Goal: Task Accomplishment & Management: Manage account settings

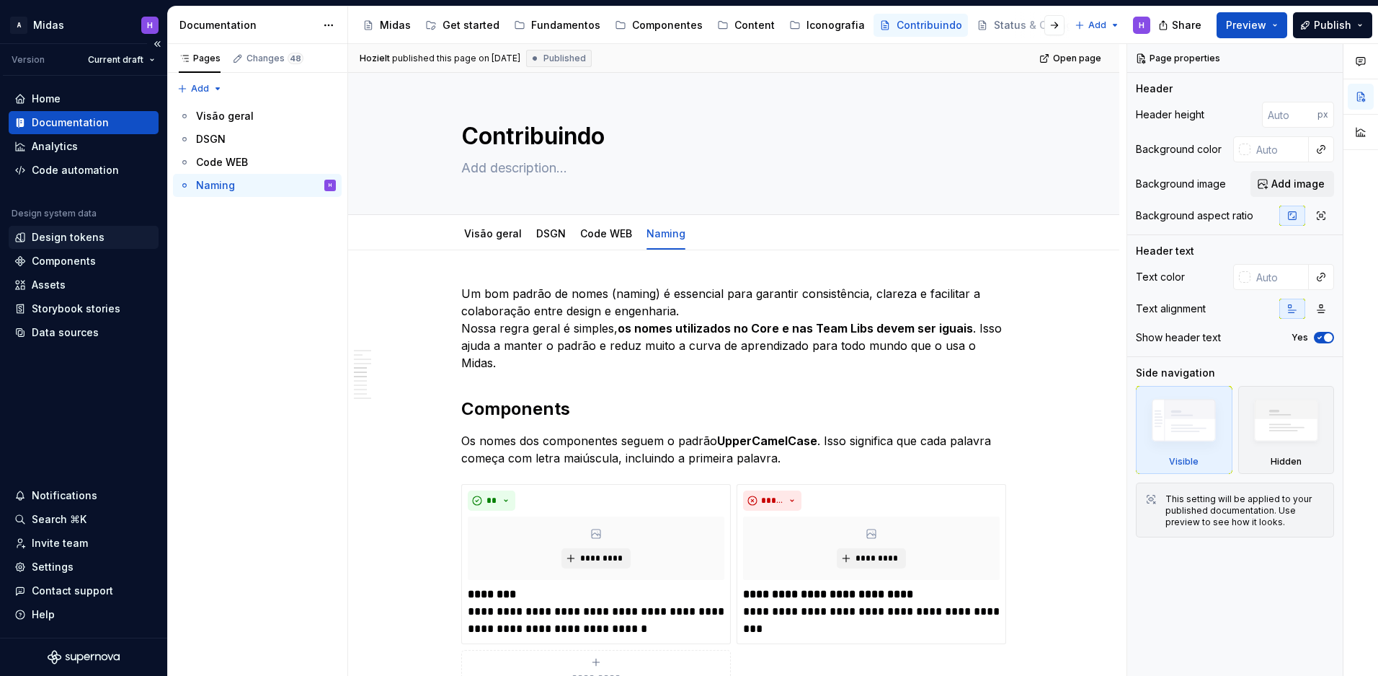
scroll to position [1453, 0]
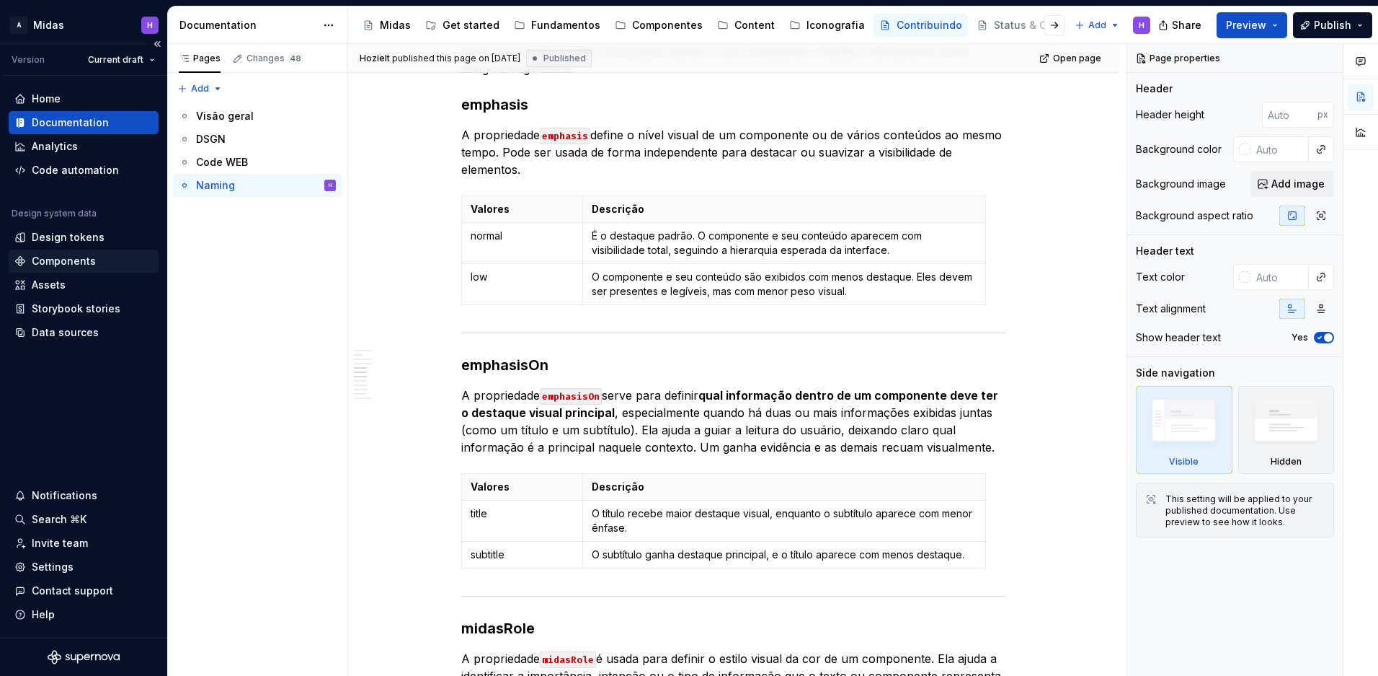
click at [104, 265] on div "Components" at bounding box center [83, 261] width 138 height 14
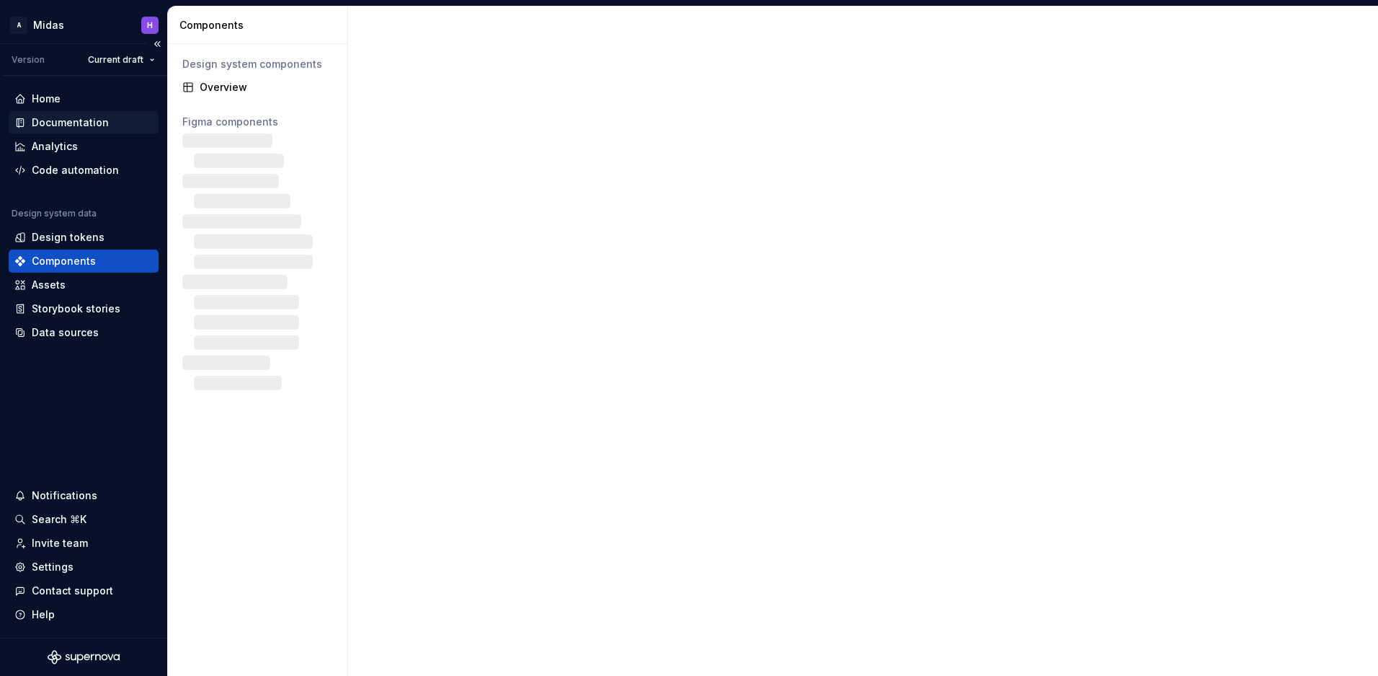
click at [99, 115] on div "Documentation" at bounding box center [70, 122] width 77 height 14
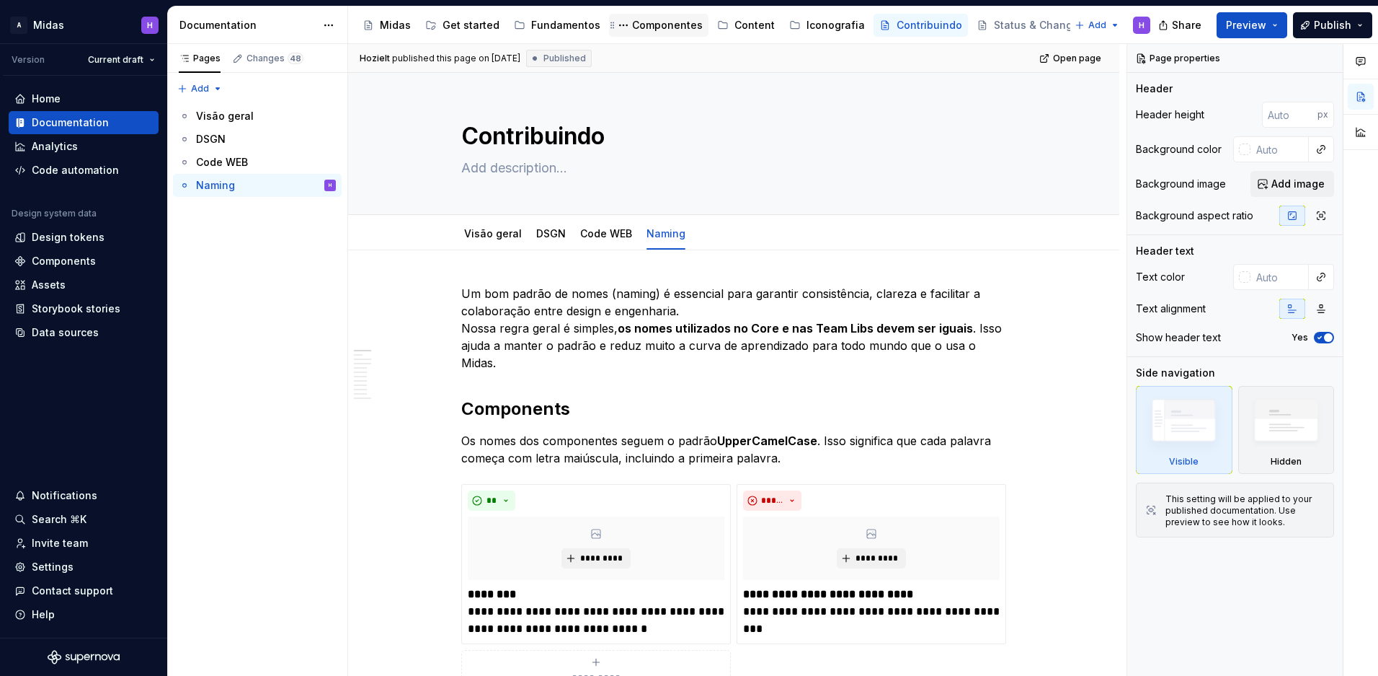
click at [649, 30] on div "Componentes" at bounding box center [667, 25] width 71 height 14
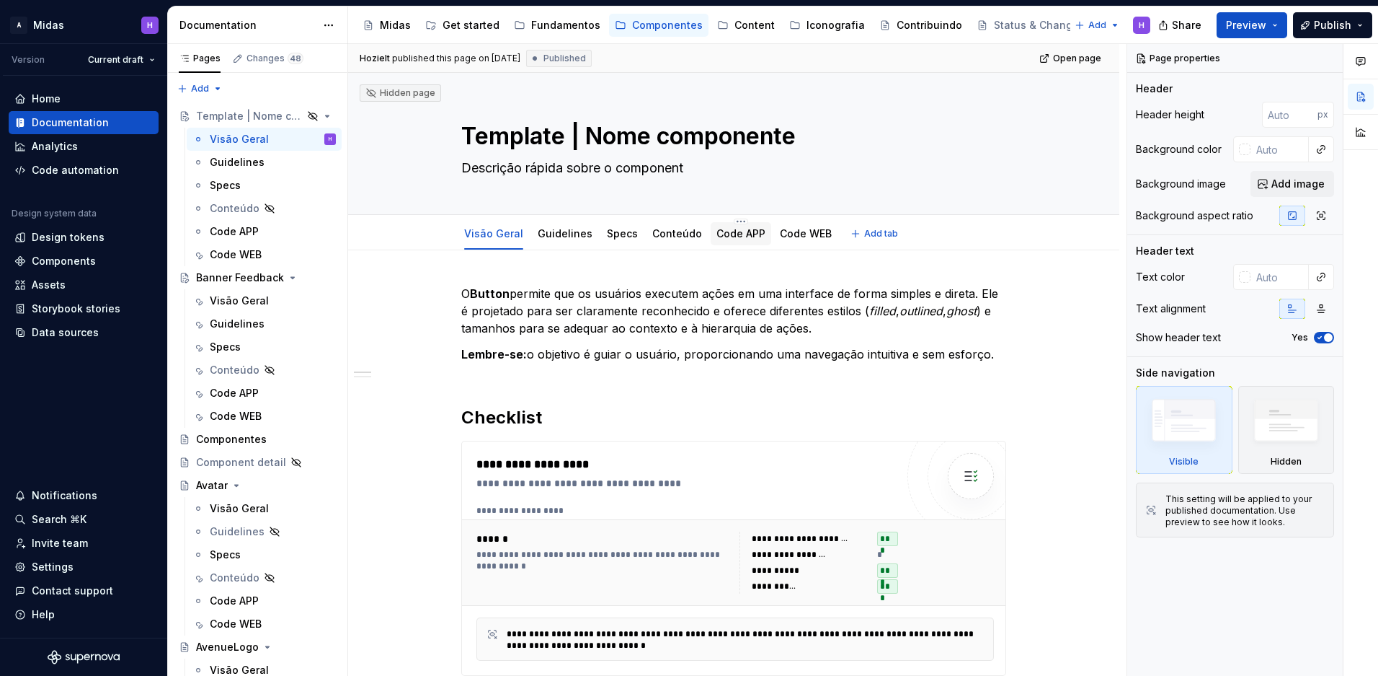
click at [746, 234] on link "Code APP" at bounding box center [741, 233] width 49 height 12
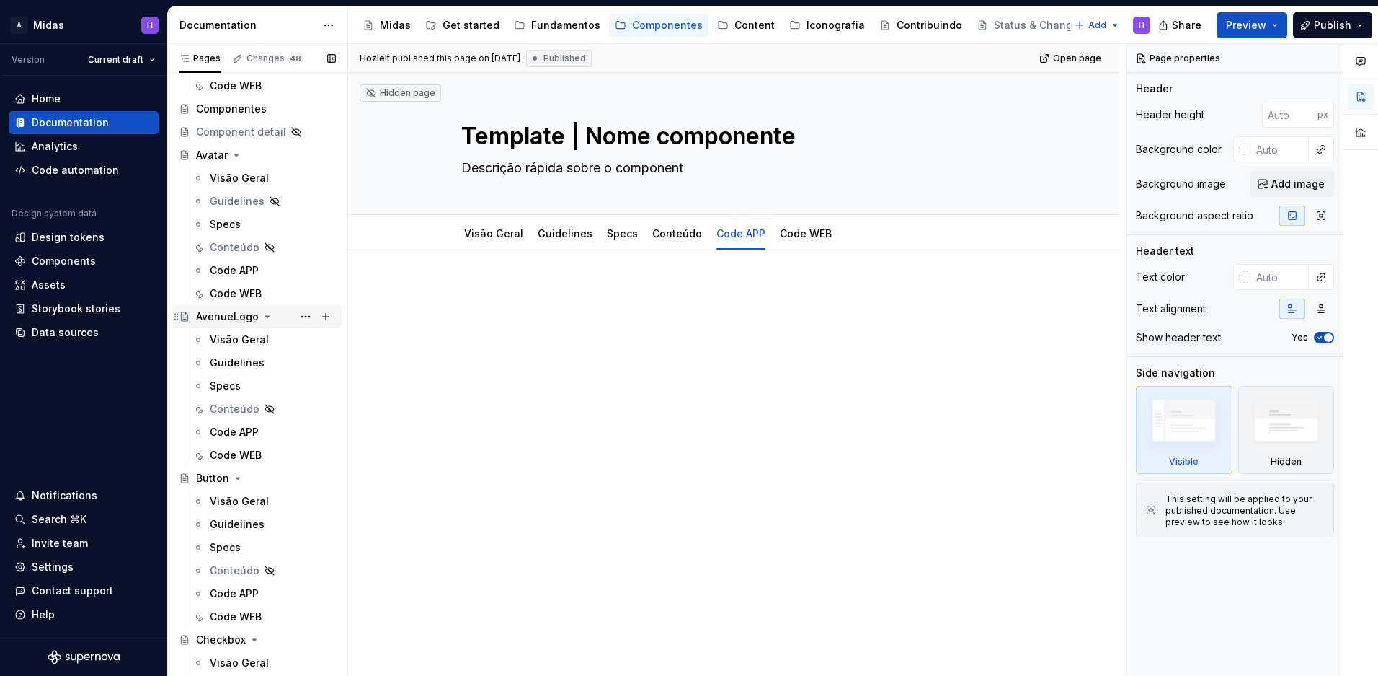
scroll to position [452, 0]
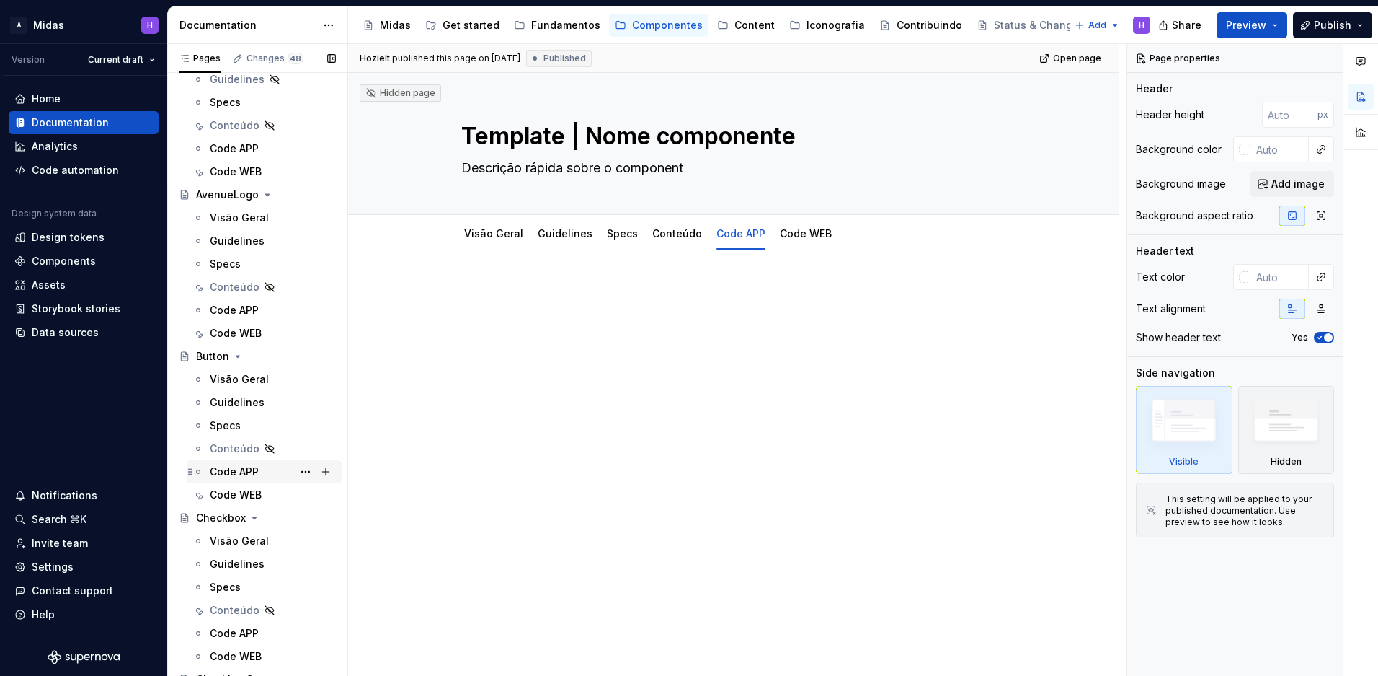
click at [234, 475] on div "Code APP" at bounding box center [234, 471] width 49 height 14
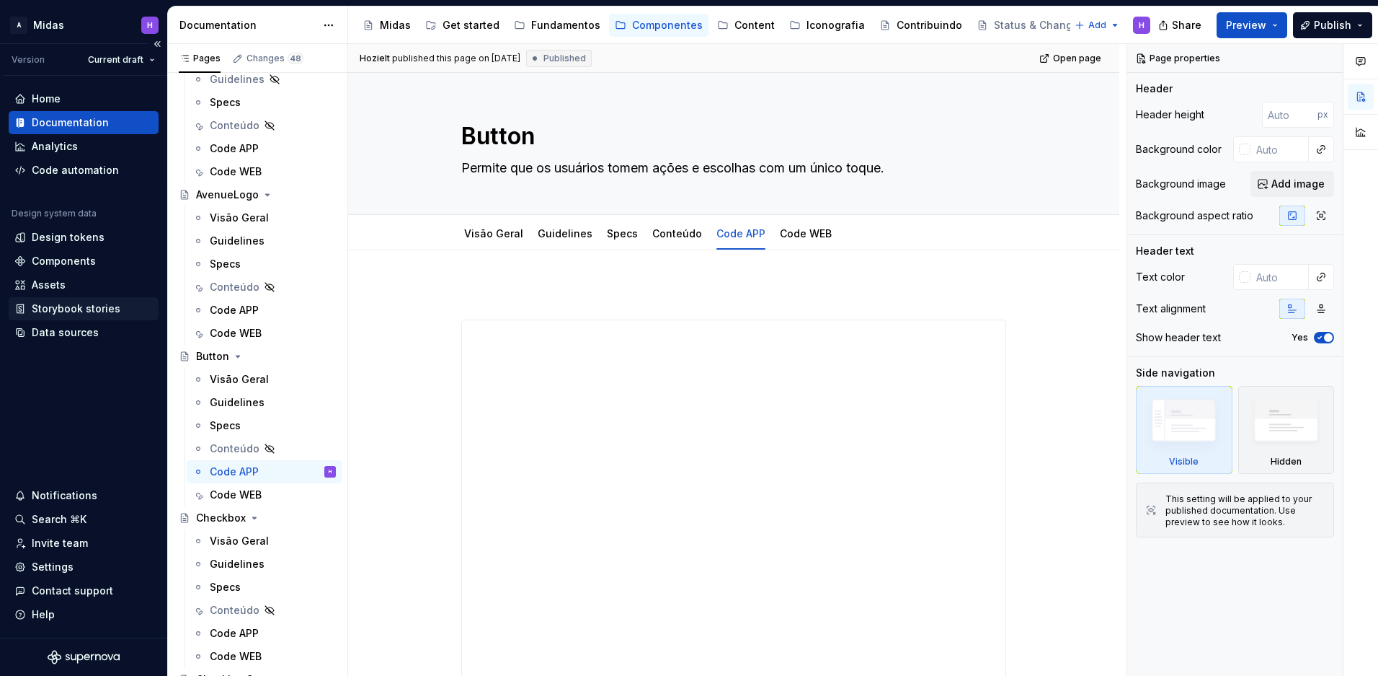
type textarea "*"
click at [114, 309] on div "Storybook stories" at bounding box center [76, 308] width 89 height 14
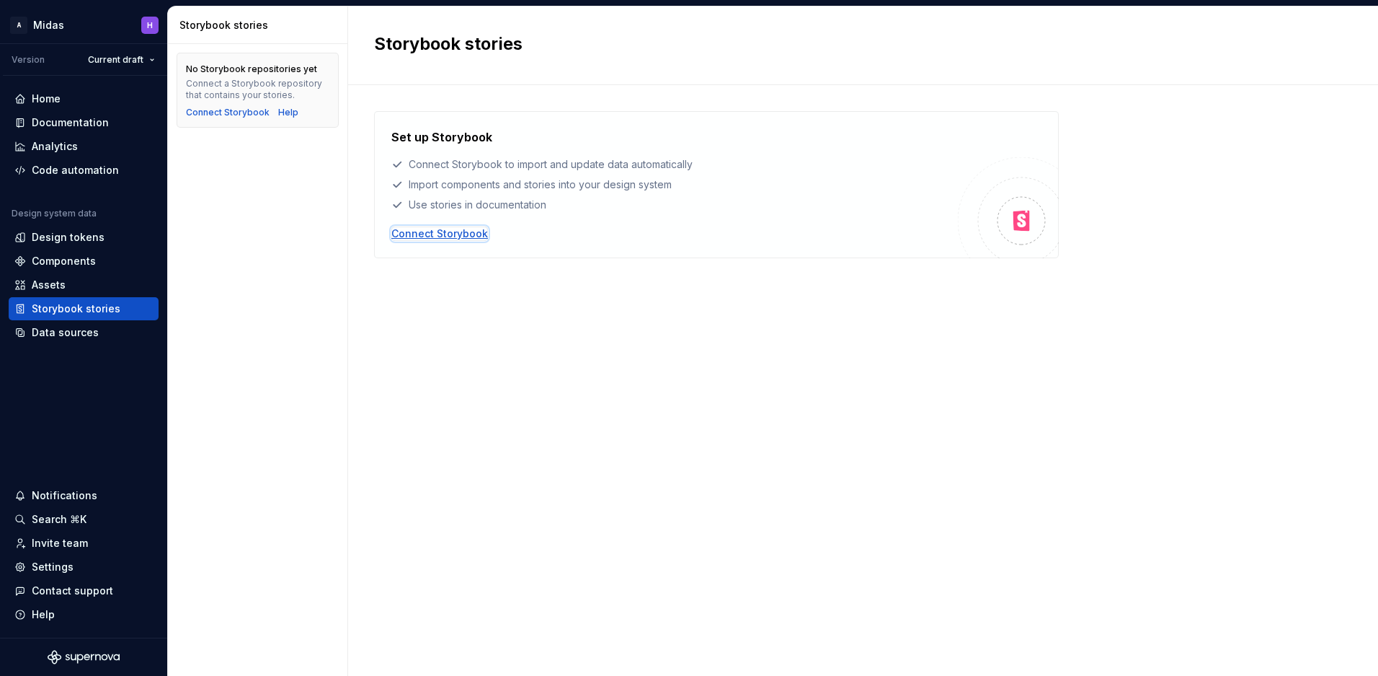
click at [464, 234] on div "Connect Storybook" at bounding box center [439, 233] width 97 height 14
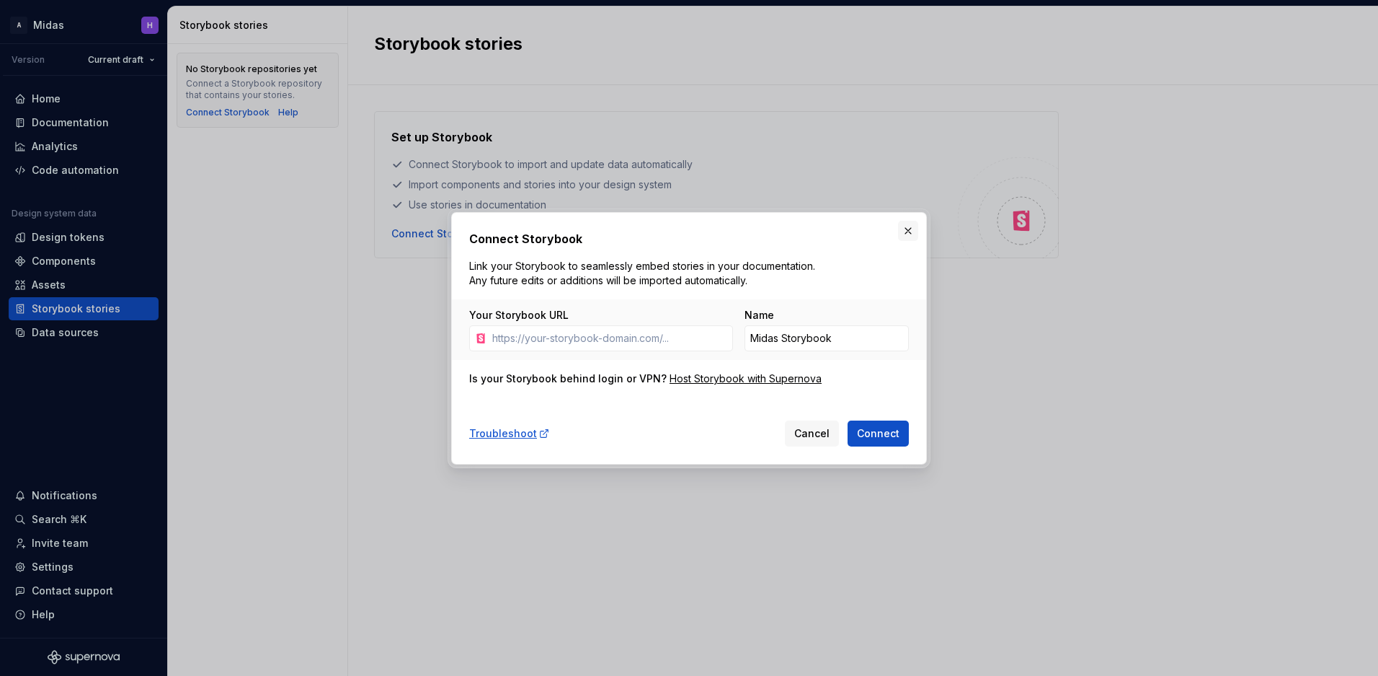
click at [907, 230] on button "button" at bounding box center [908, 231] width 20 height 20
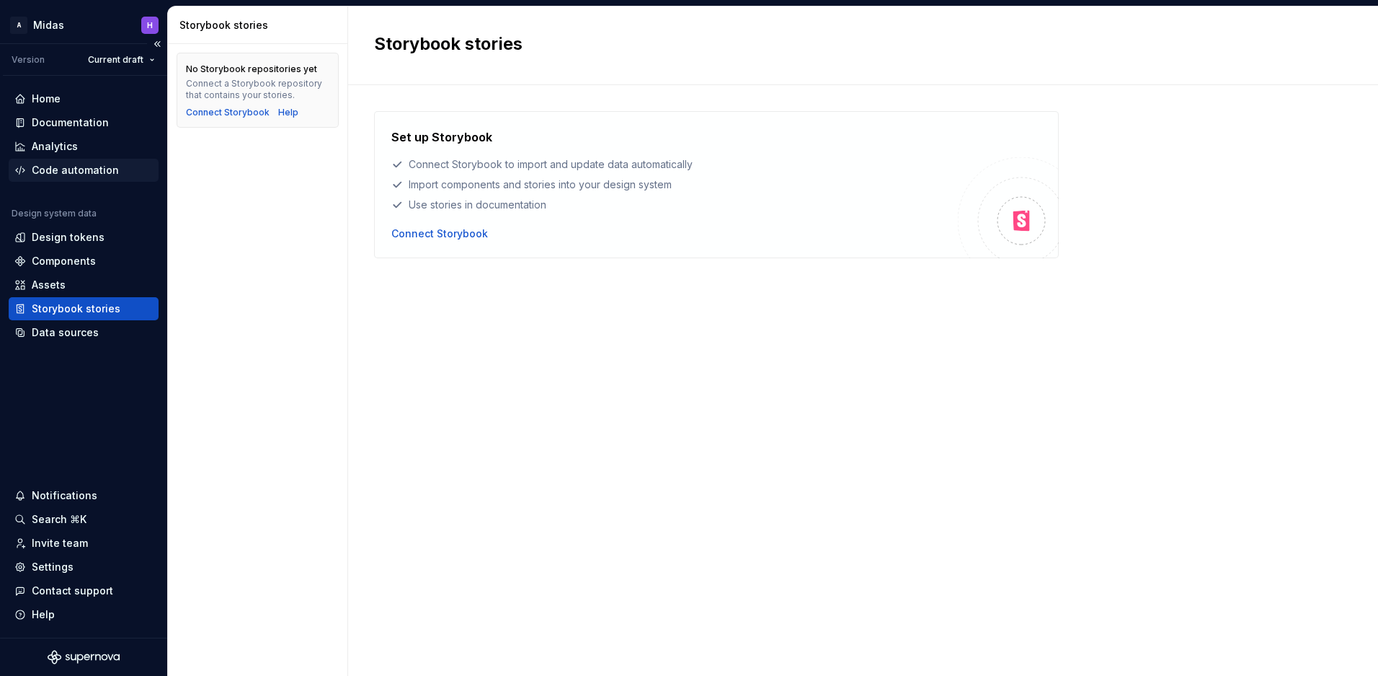
click at [99, 171] on div "Code automation" at bounding box center [75, 170] width 87 height 14
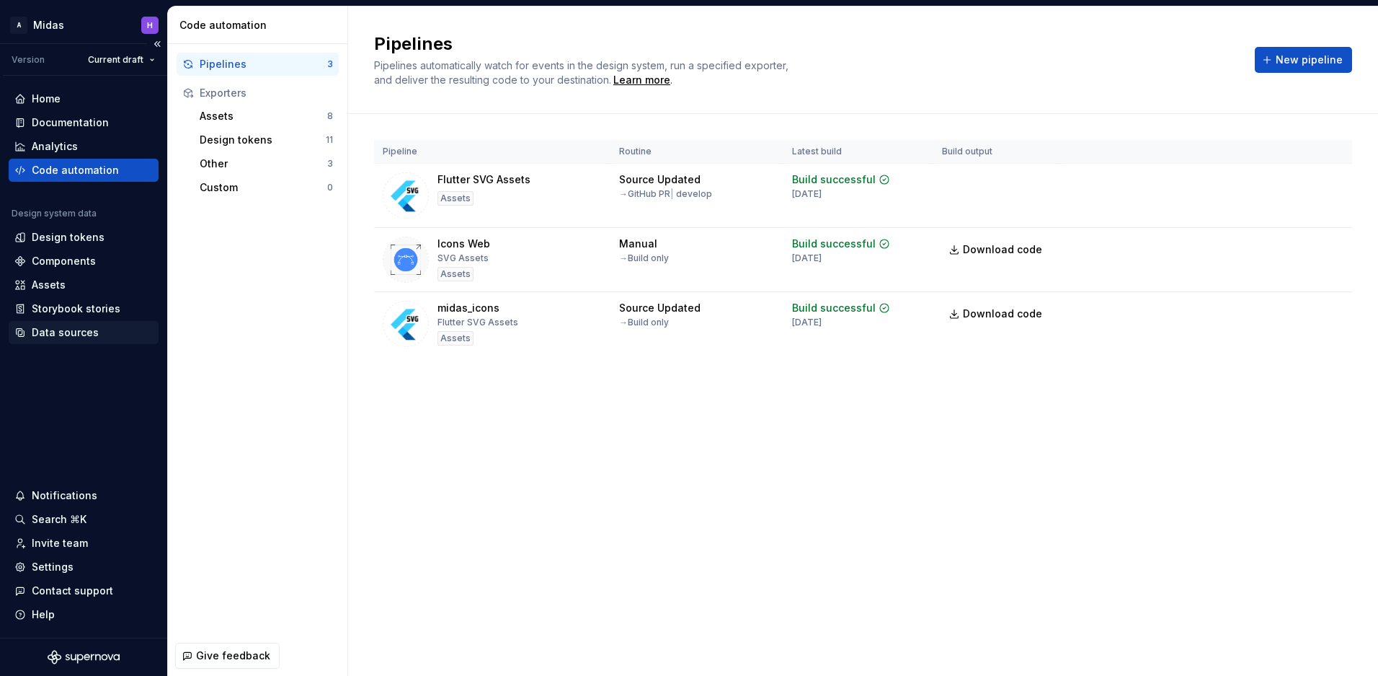
click at [92, 335] on div "Data sources" at bounding box center [65, 332] width 67 height 14
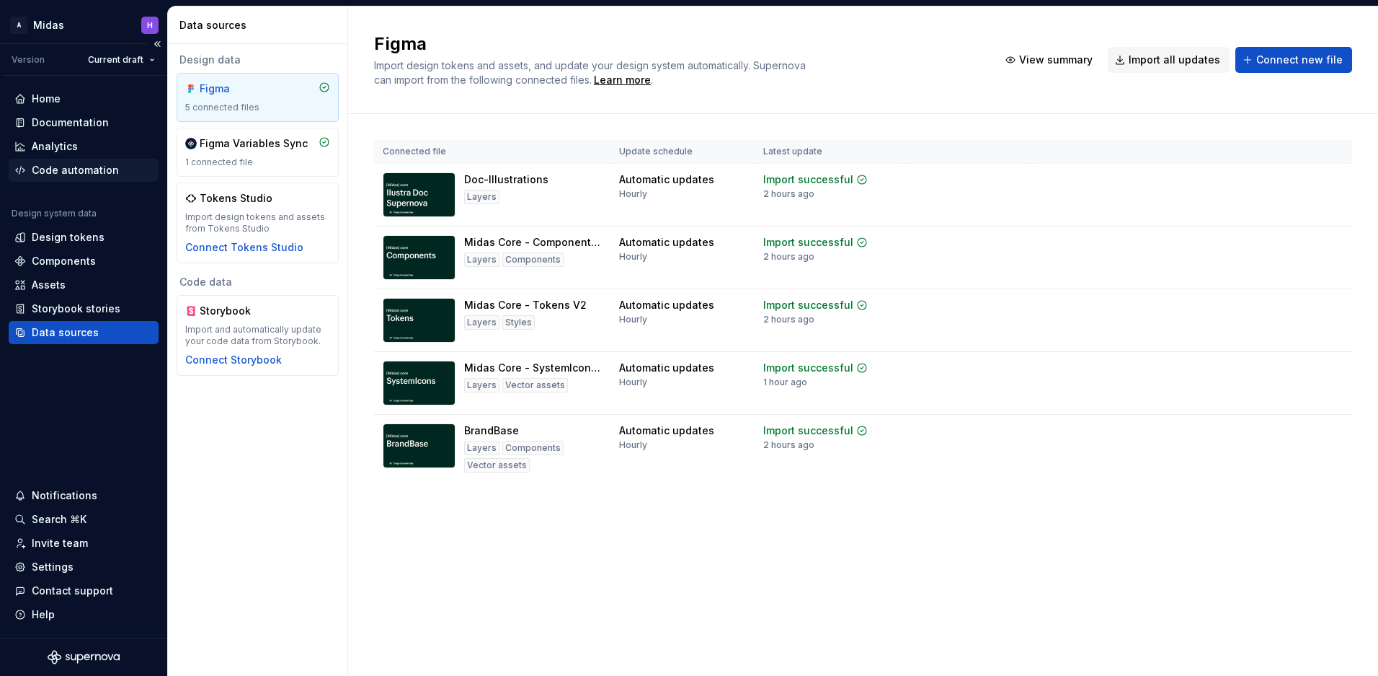
click at [107, 172] on div "Code automation" at bounding box center [75, 170] width 87 height 14
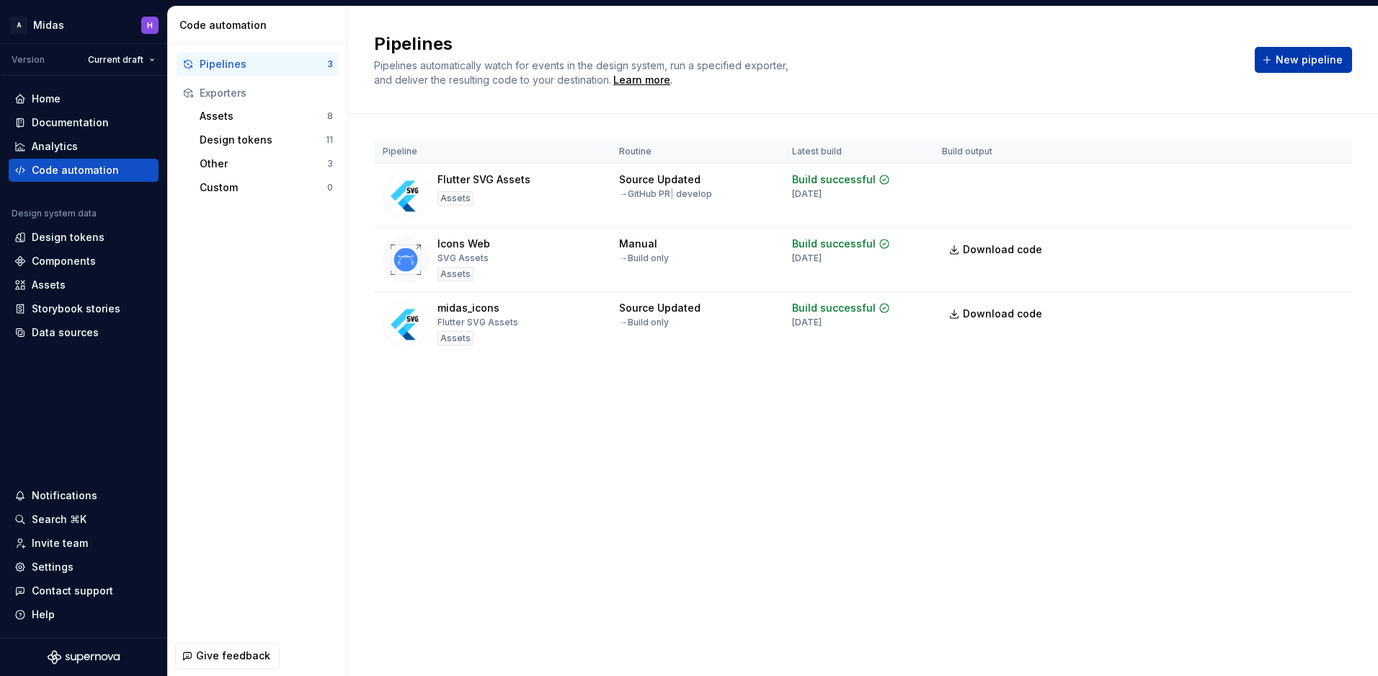
click at [1324, 58] on span "New pipeline" at bounding box center [1309, 60] width 67 height 14
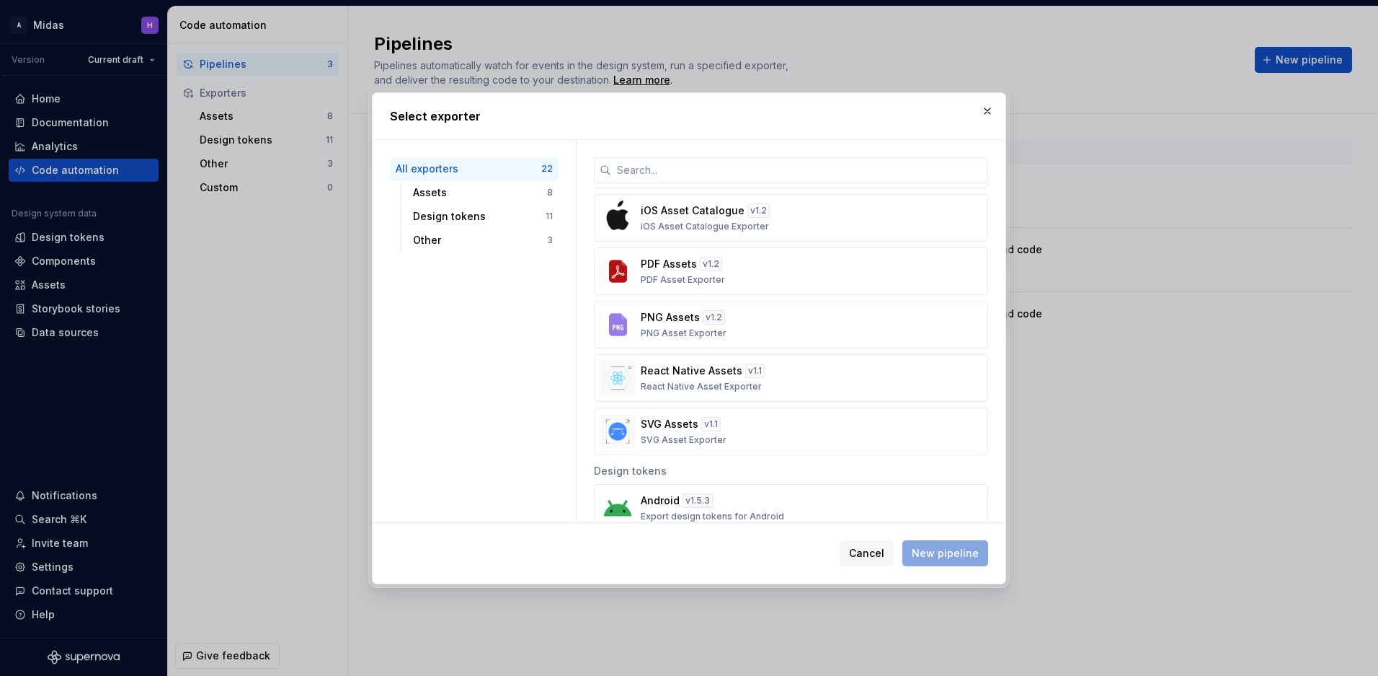
scroll to position [175, 0]
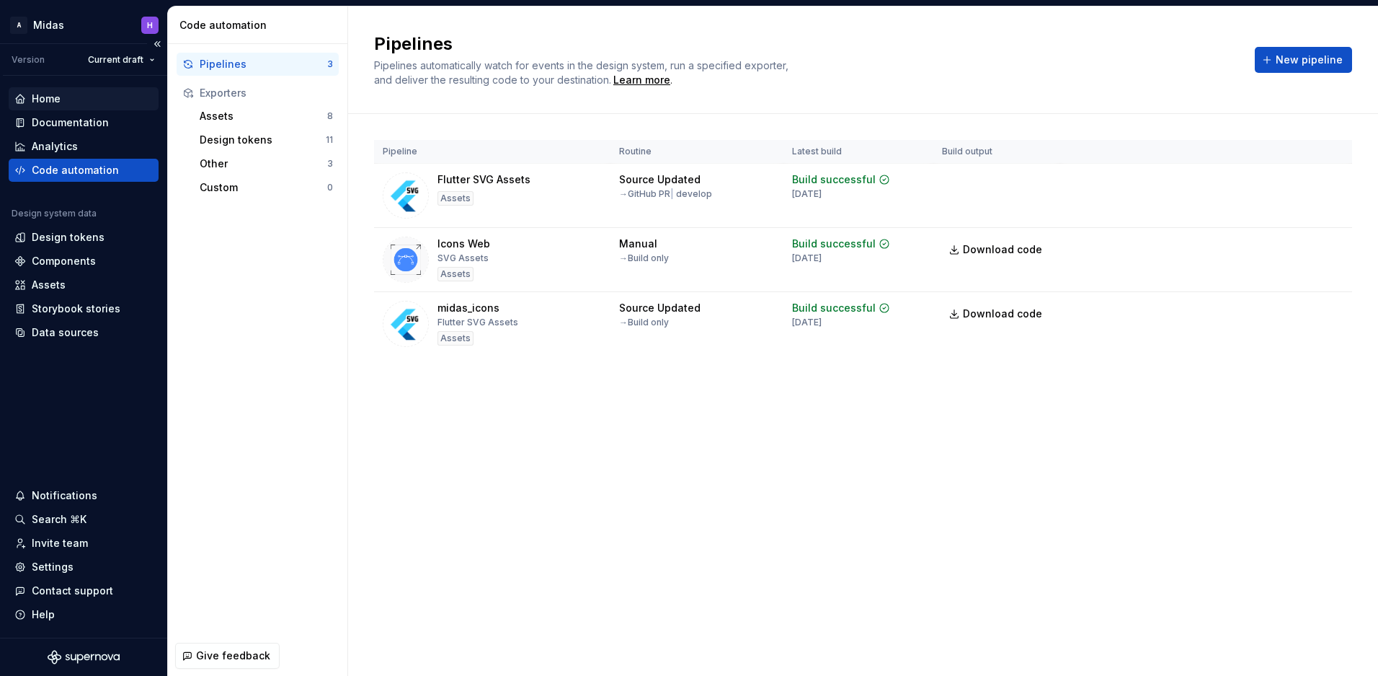
click at [100, 101] on div "Home" at bounding box center [83, 99] width 138 height 14
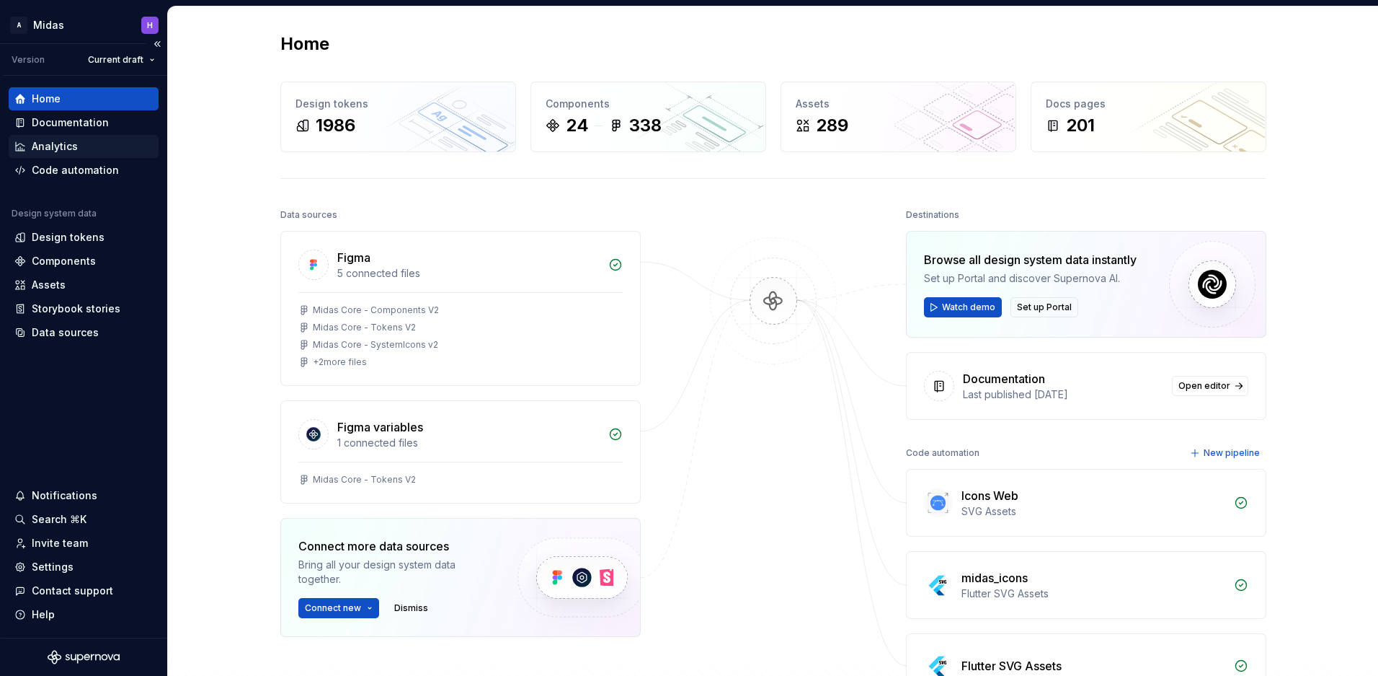
click at [74, 142] on div "Analytics" at bounding box center [55, 146] width 46 height 14
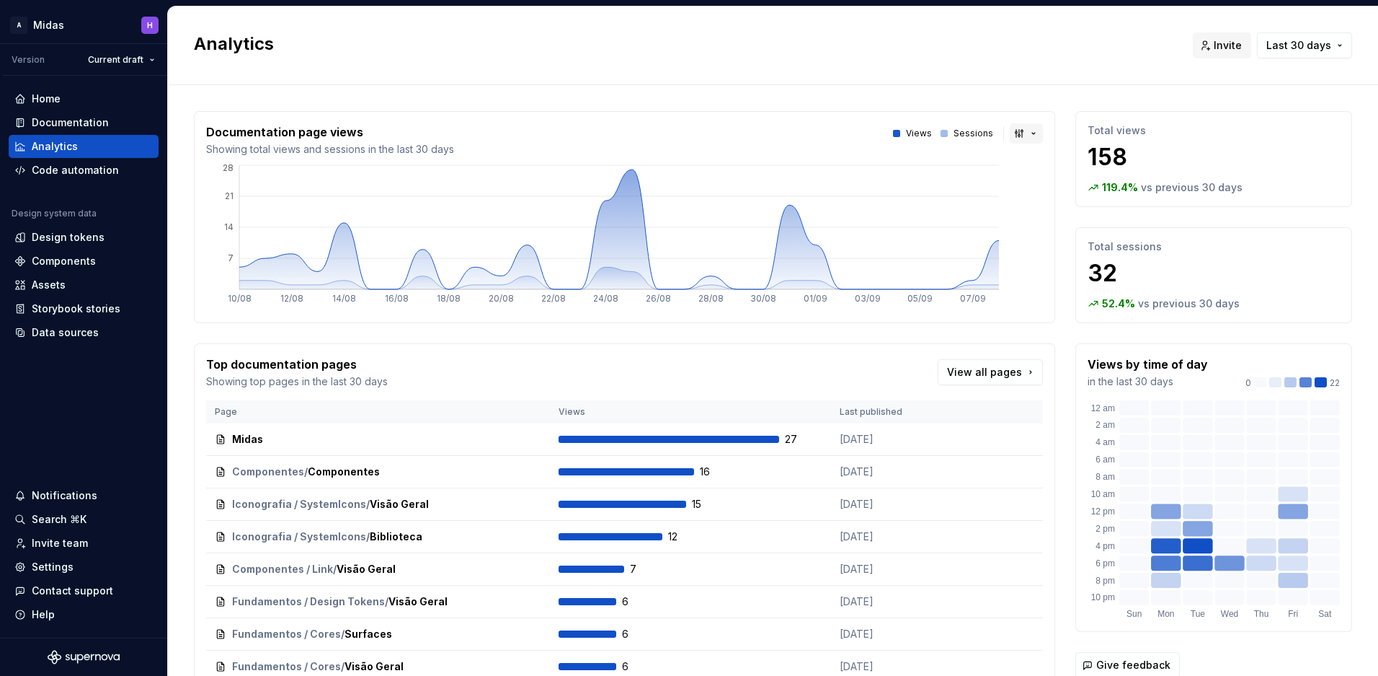
click at [1010, 138] on button "button" at bounding box center [1026, 133] width 33 height 20
click at [916, 99] on html "A Midas H Version Current draft Home Documentation Analytics Code automation De…" at bounding box center [689, 338] width 1378 height 676
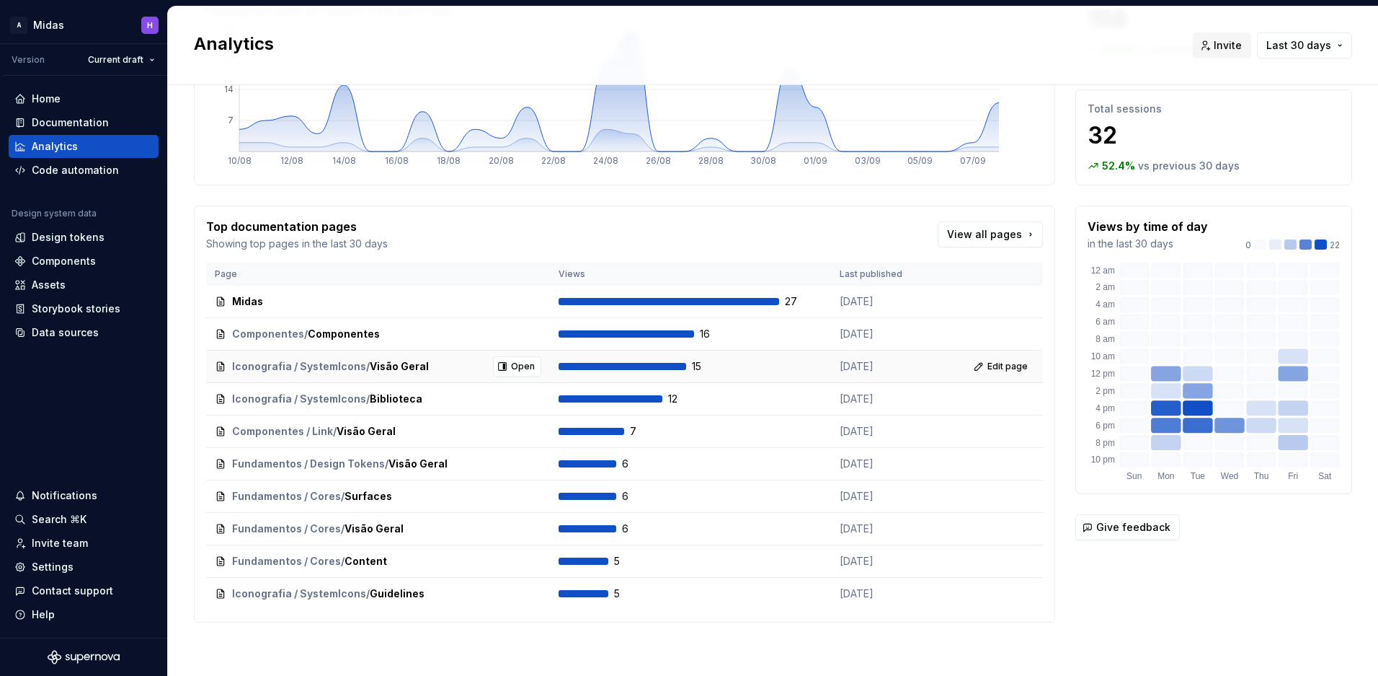
scroll to position [139, 0]
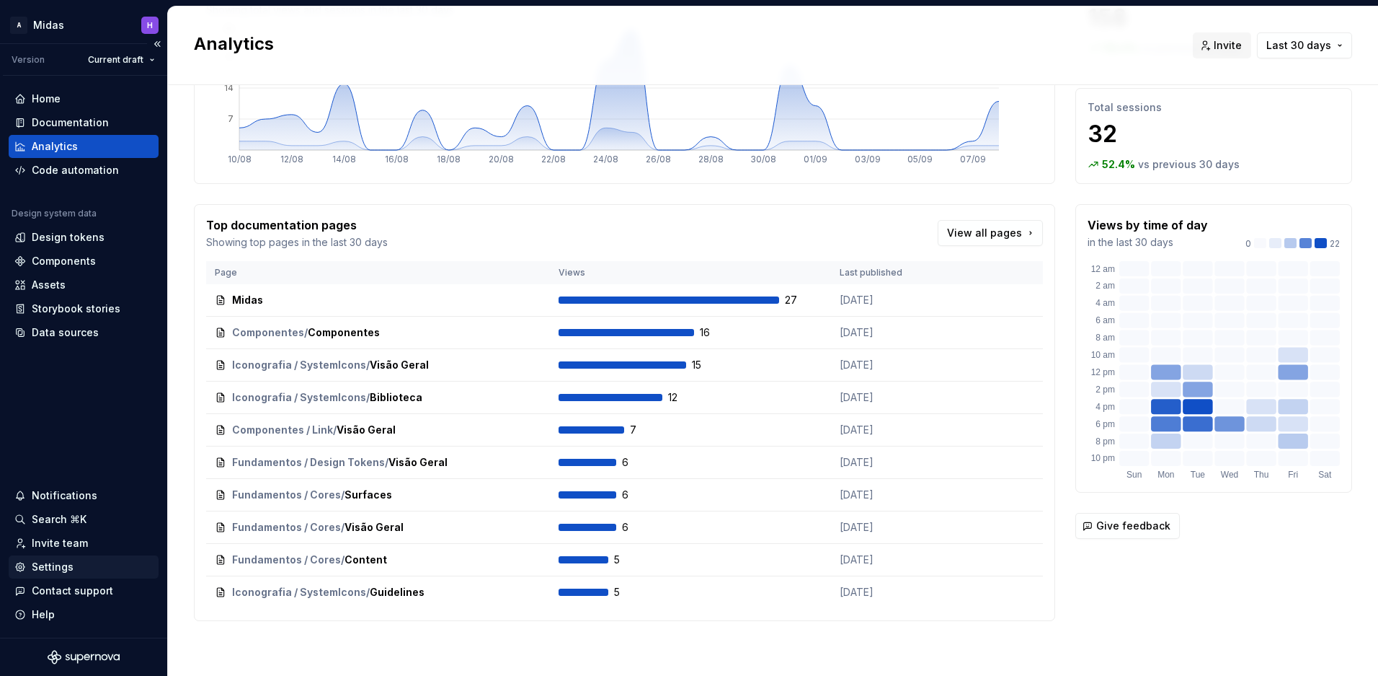
click at [105, 567] on div "Settings" at bounding box center [83, 566] width 138 height 14
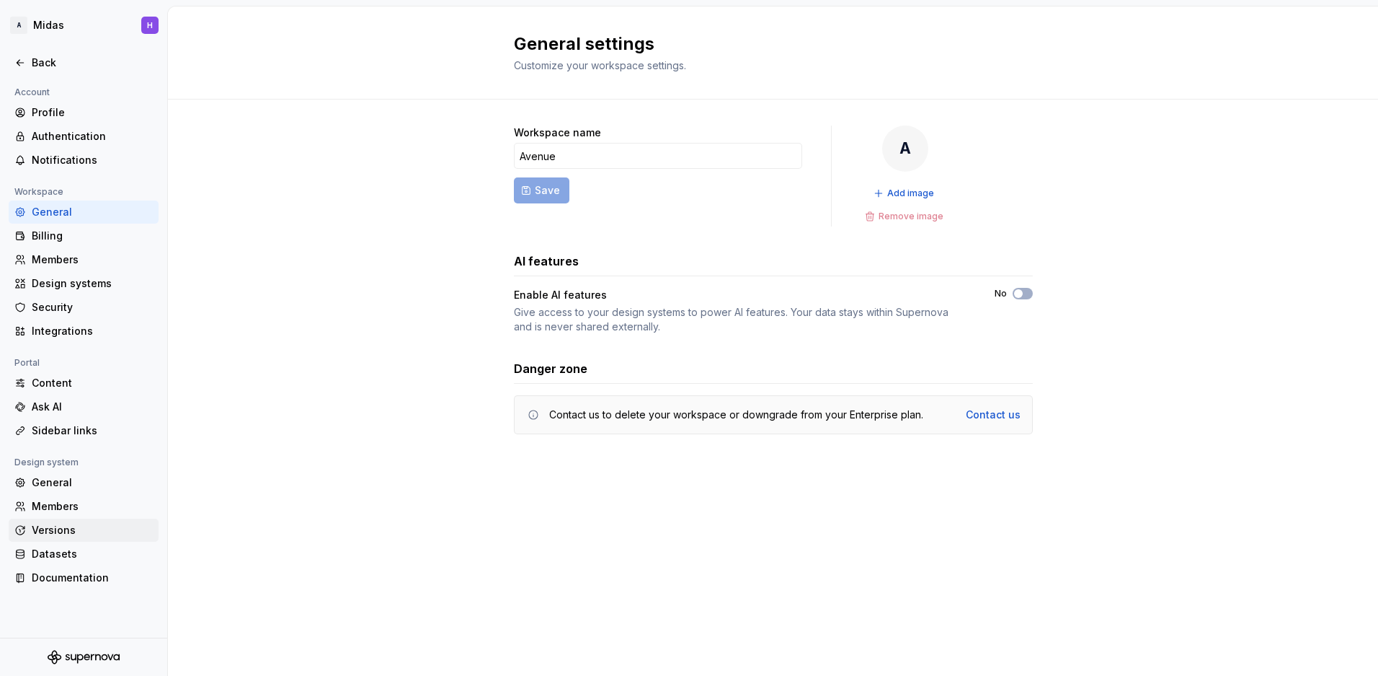
click at [99, 532] on div "Versions" at bounding box center [92, 530] width 121 height 14
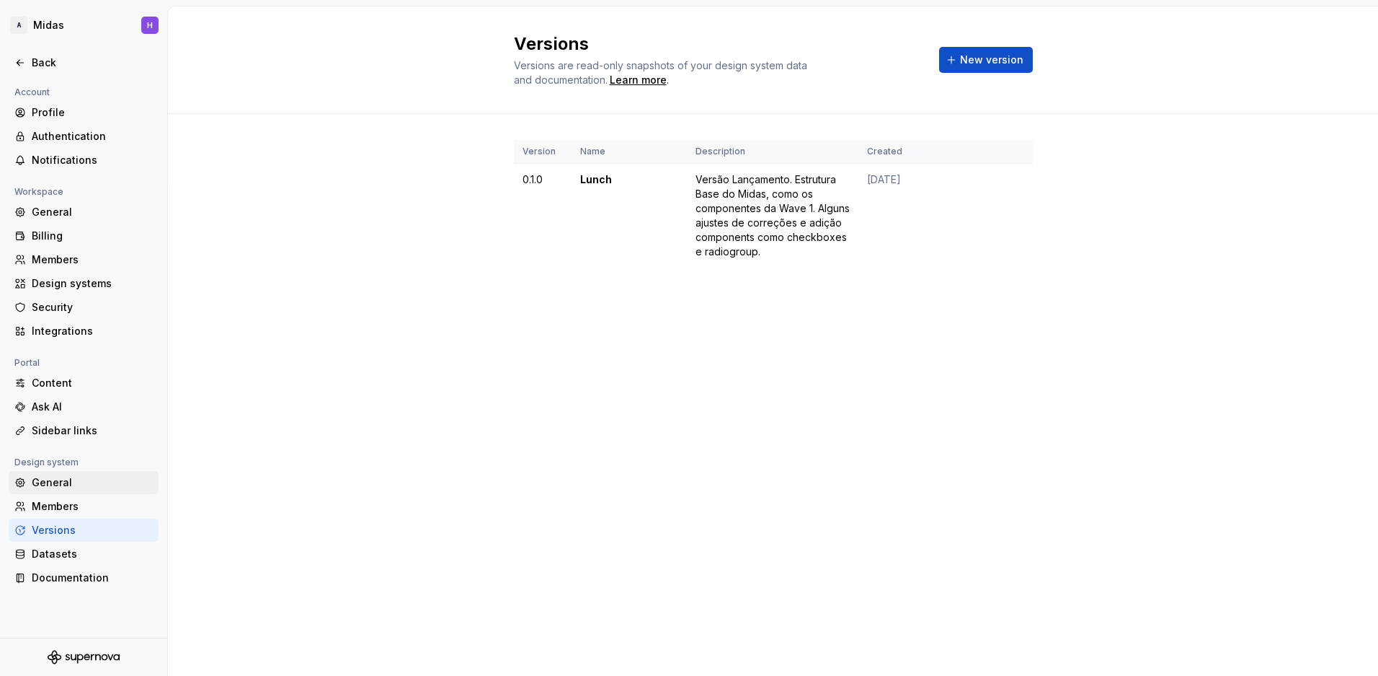
click at [91, 489] on div "General" at bounding box center [92, 482] width 121 height 14
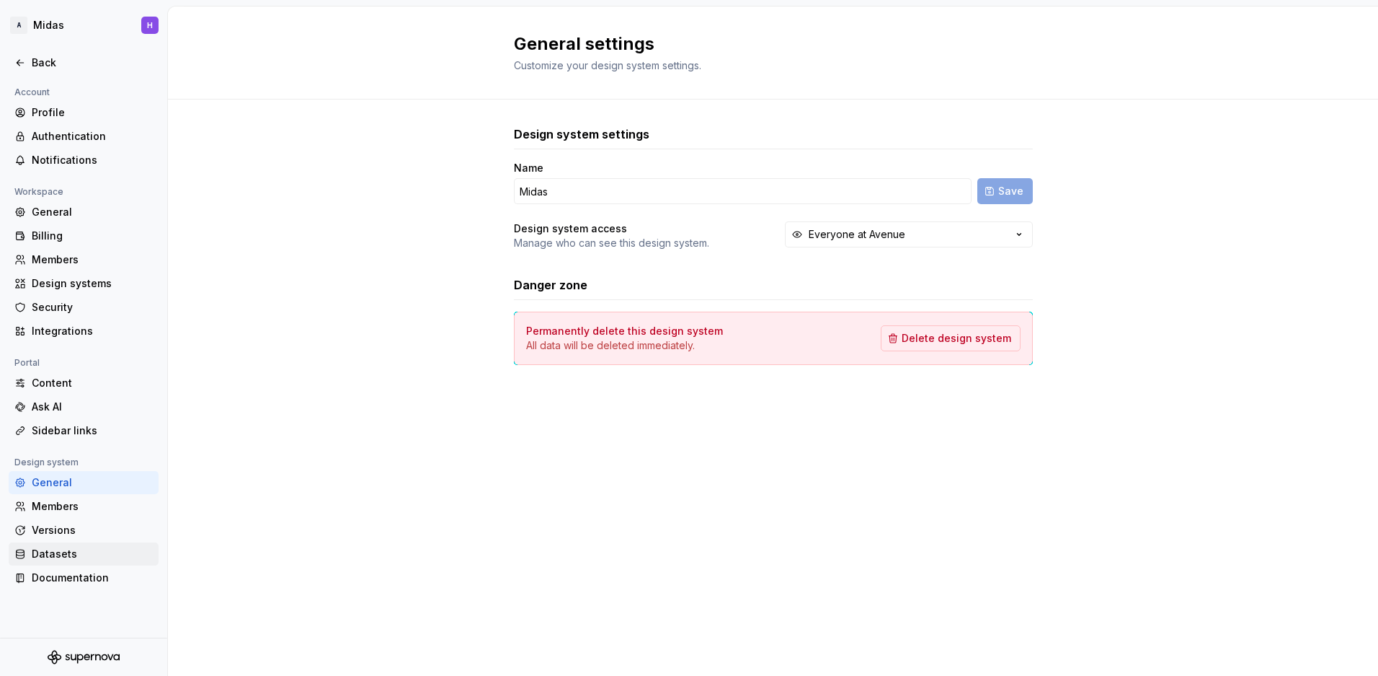
click at [87, 554] on div "Datasets" at bounding box center [92, 553] width 121 height 14
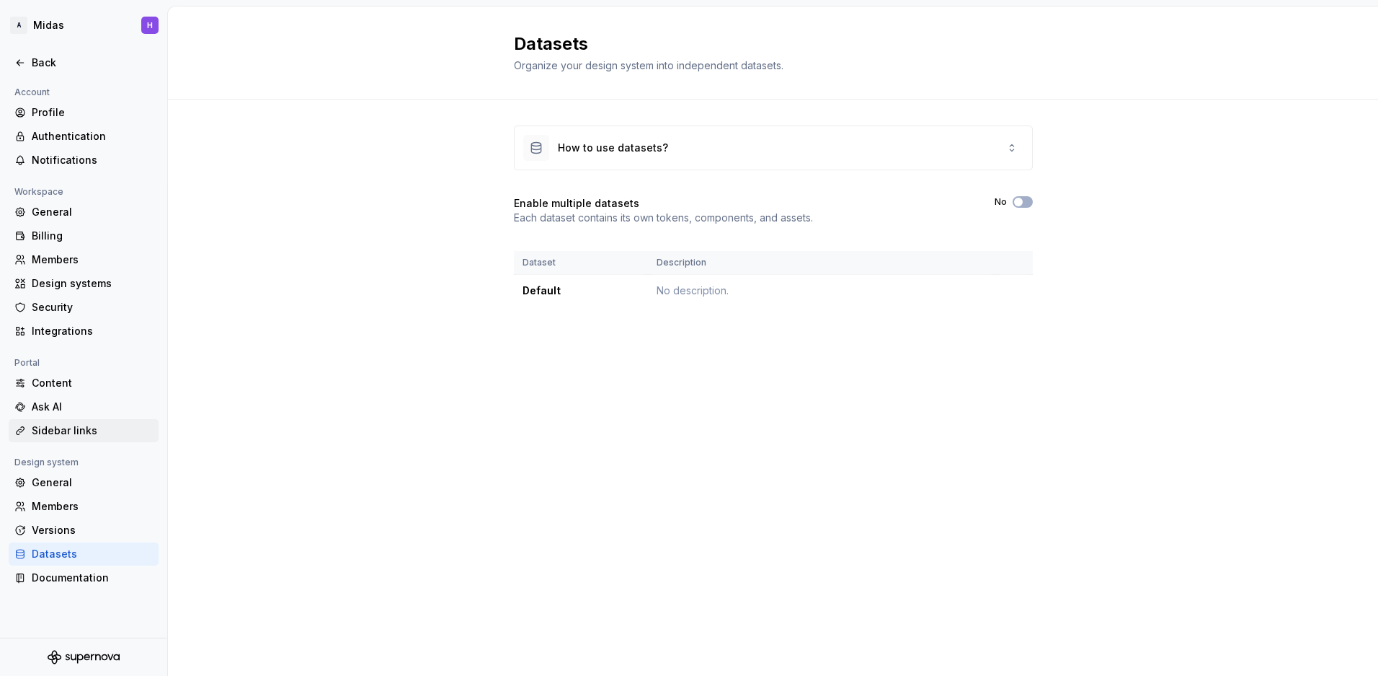
click at [137, 430] on div "Sidebar links" at bounding box center [92, 430] width 121 height 14
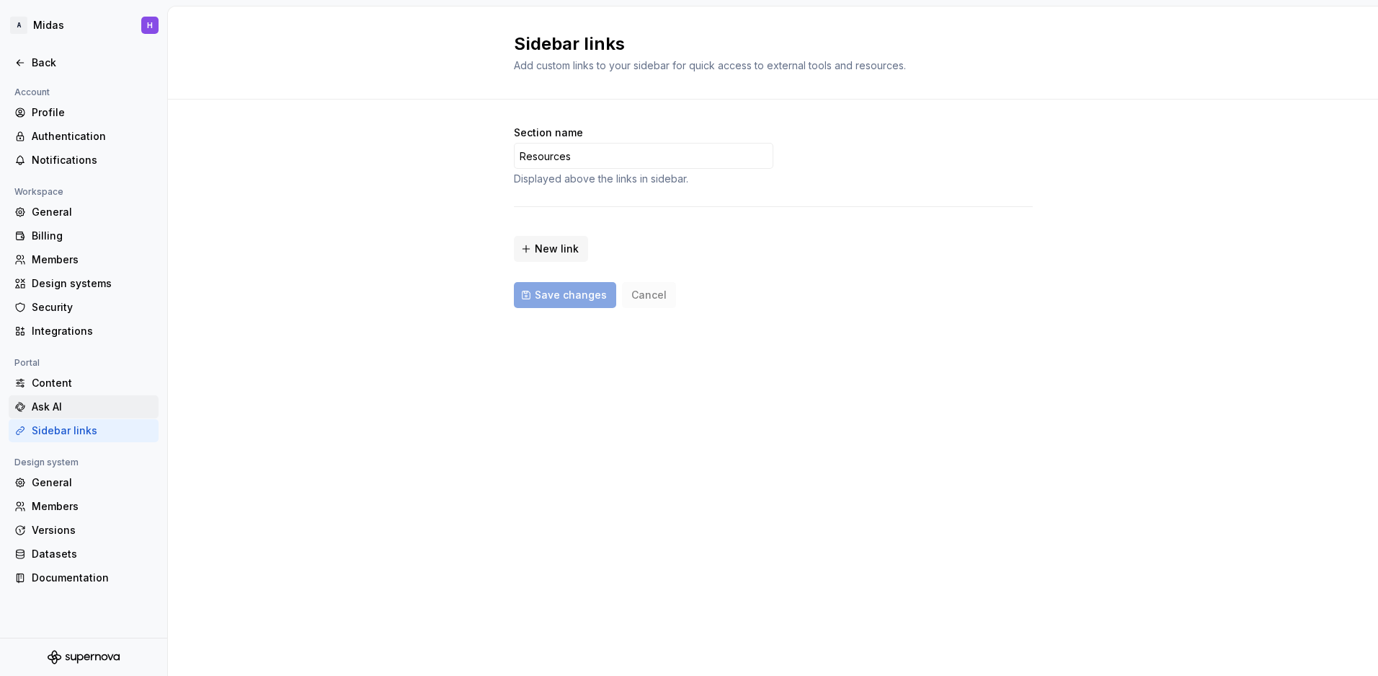
click at [112, 407] on div "Ask AI" at bounding box center [92, 406] width 121 height 14
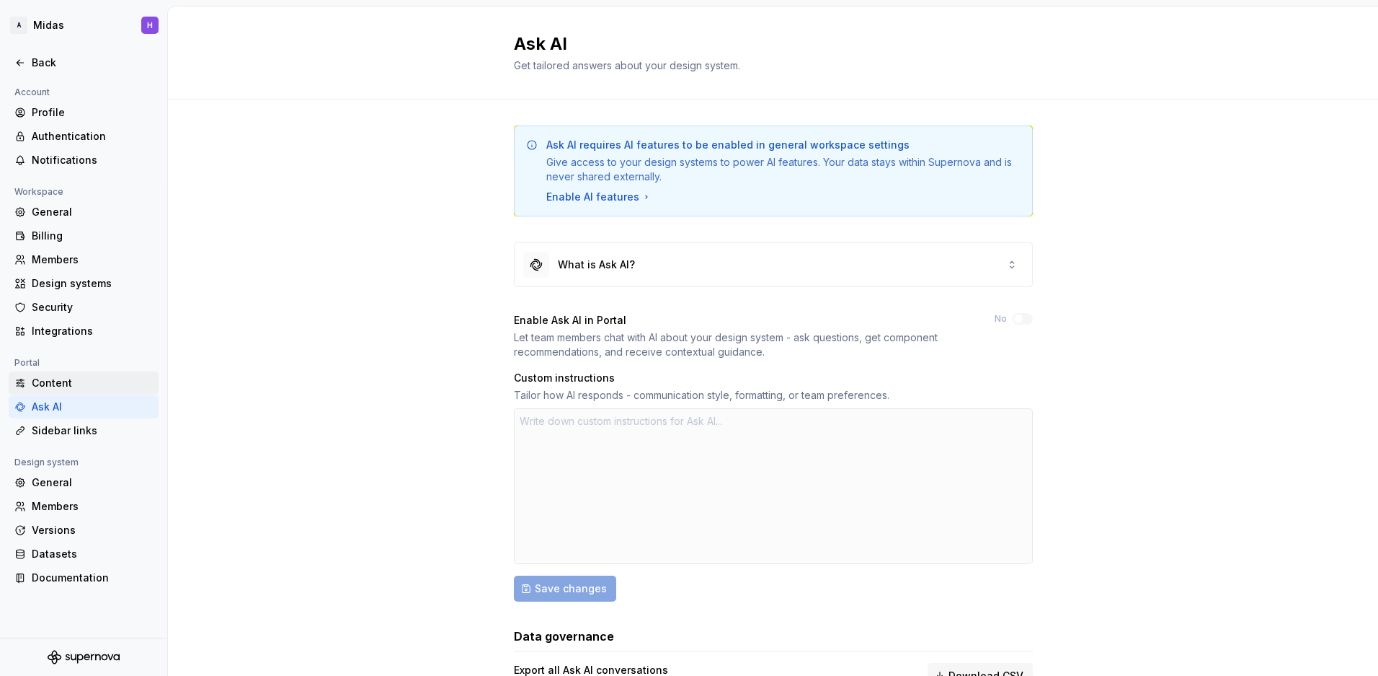
click at [107, 378] on div "Content" at bounding box center [92, 383] width 121 height 14
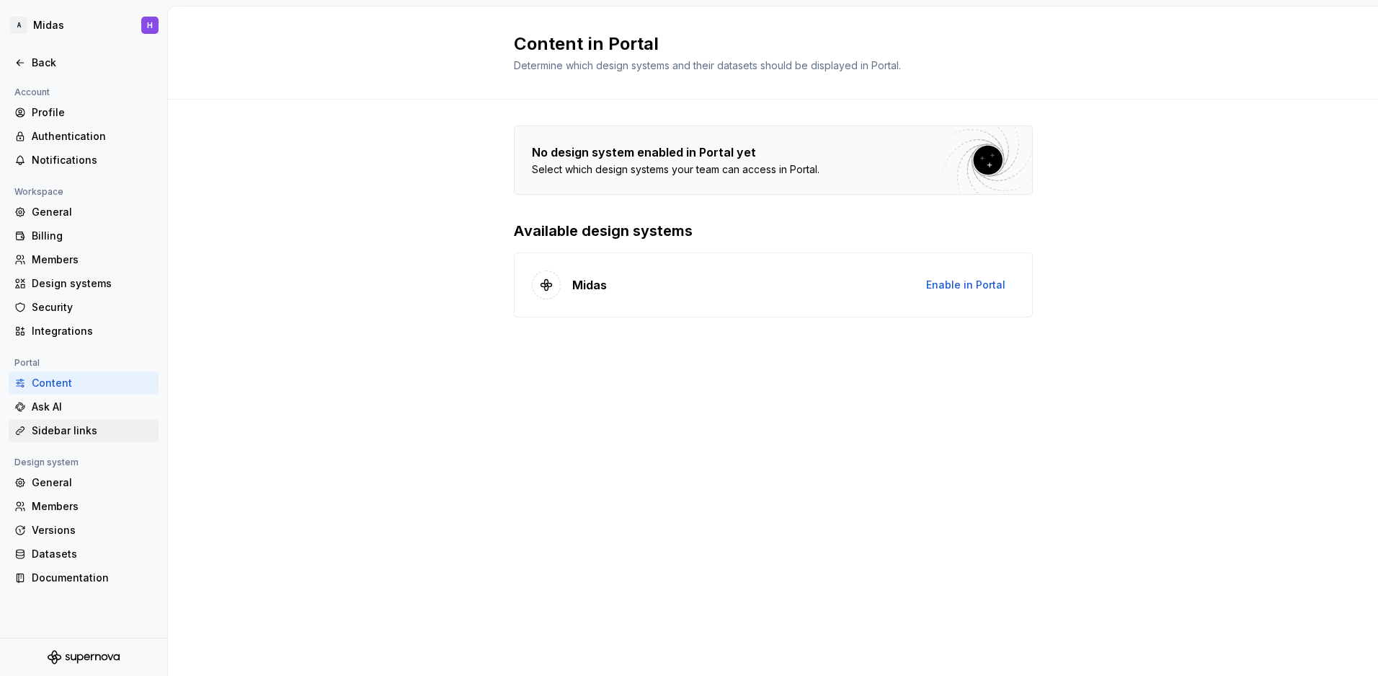
click at [87, 424] on div "Sidebar links" at bounding box center [92, 430] width 121 height 14
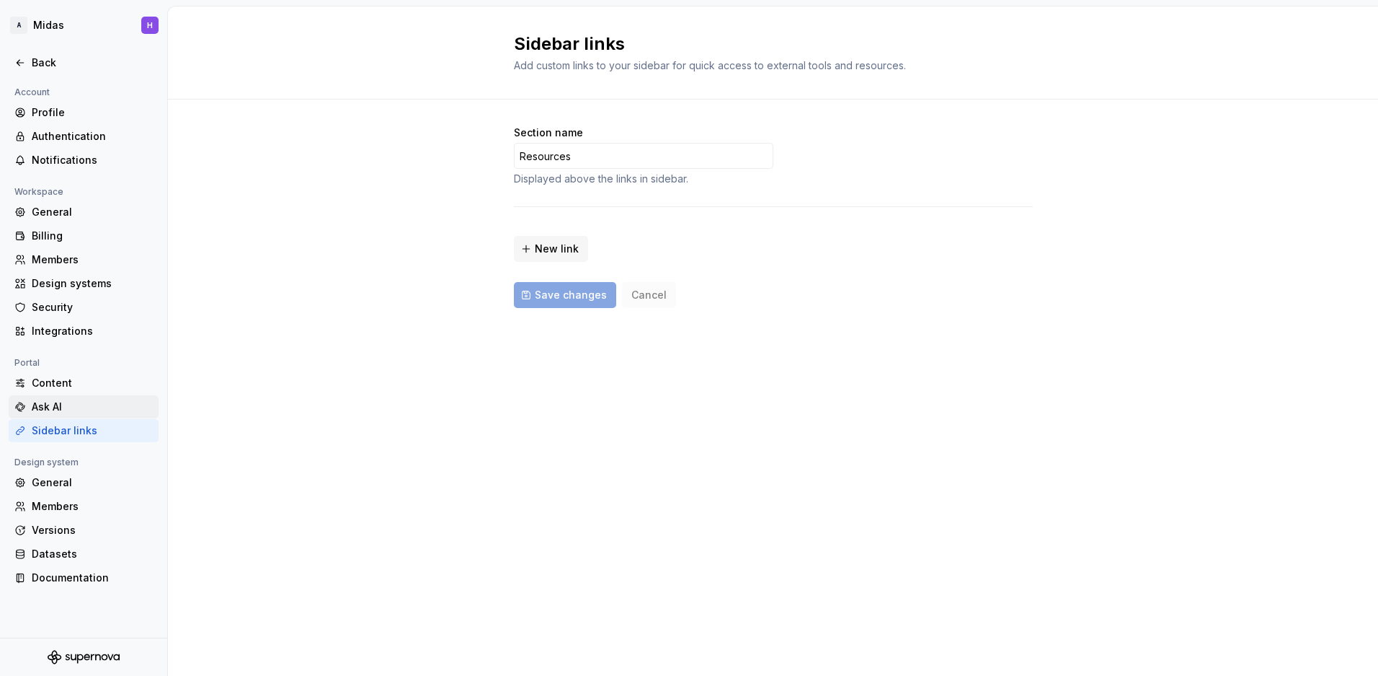
click at [94, 400] on div "Ask AI" at bounding box center [92, 406] width 121 height 14
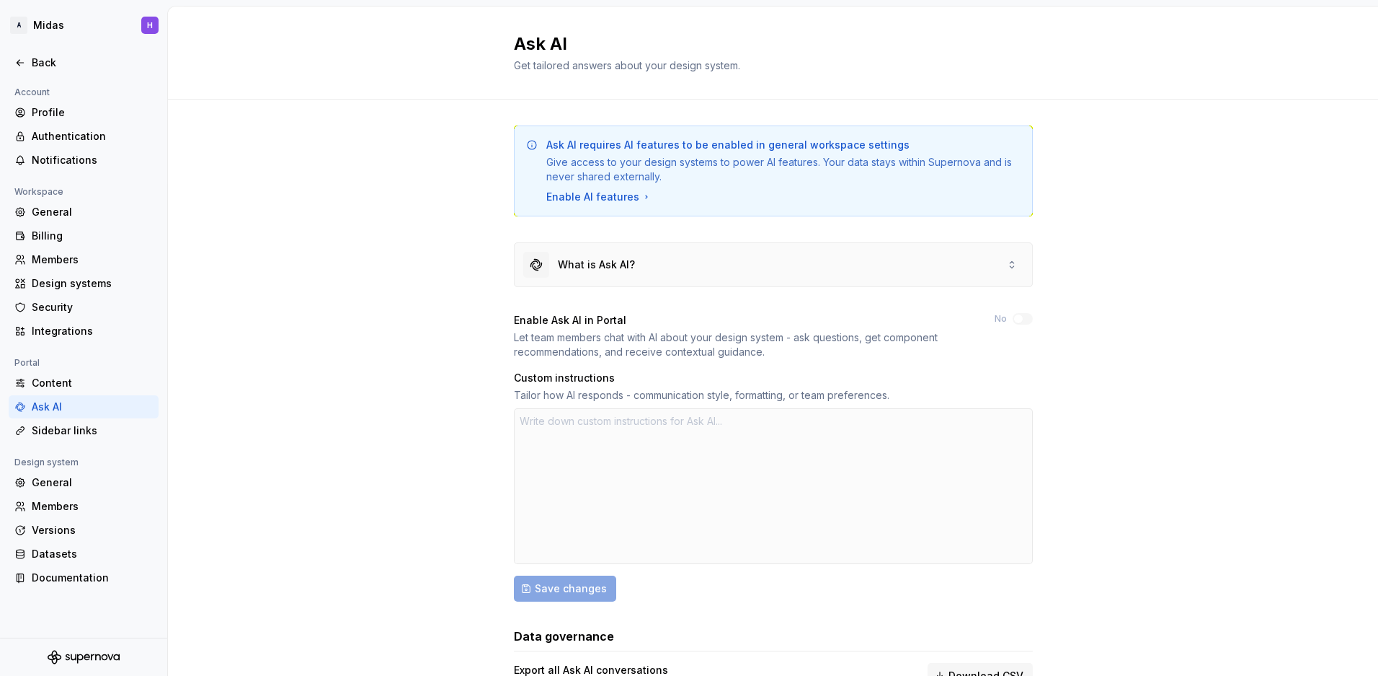
click at [1008, 264] on icon at bounding box center [1012, 265] width 12 height 12
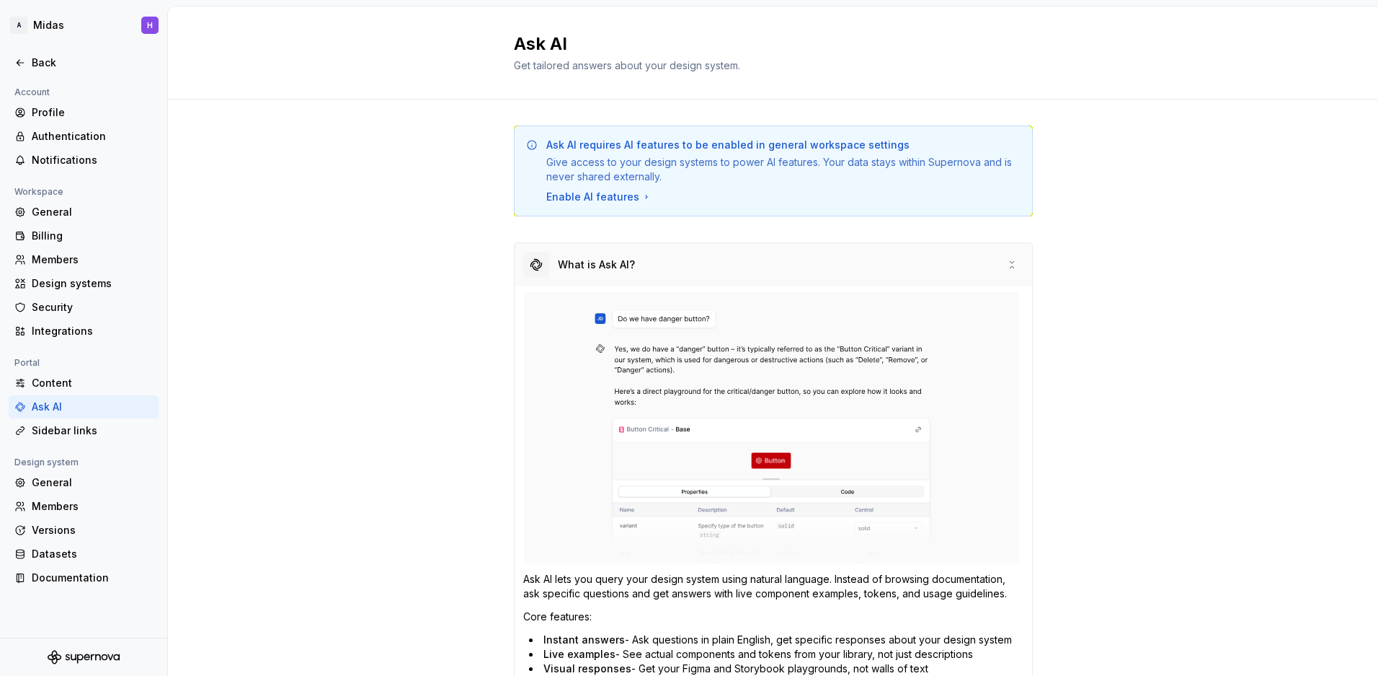
click at [1008, 264] on icon at bounding box center [1012, 265] width 12 height 12
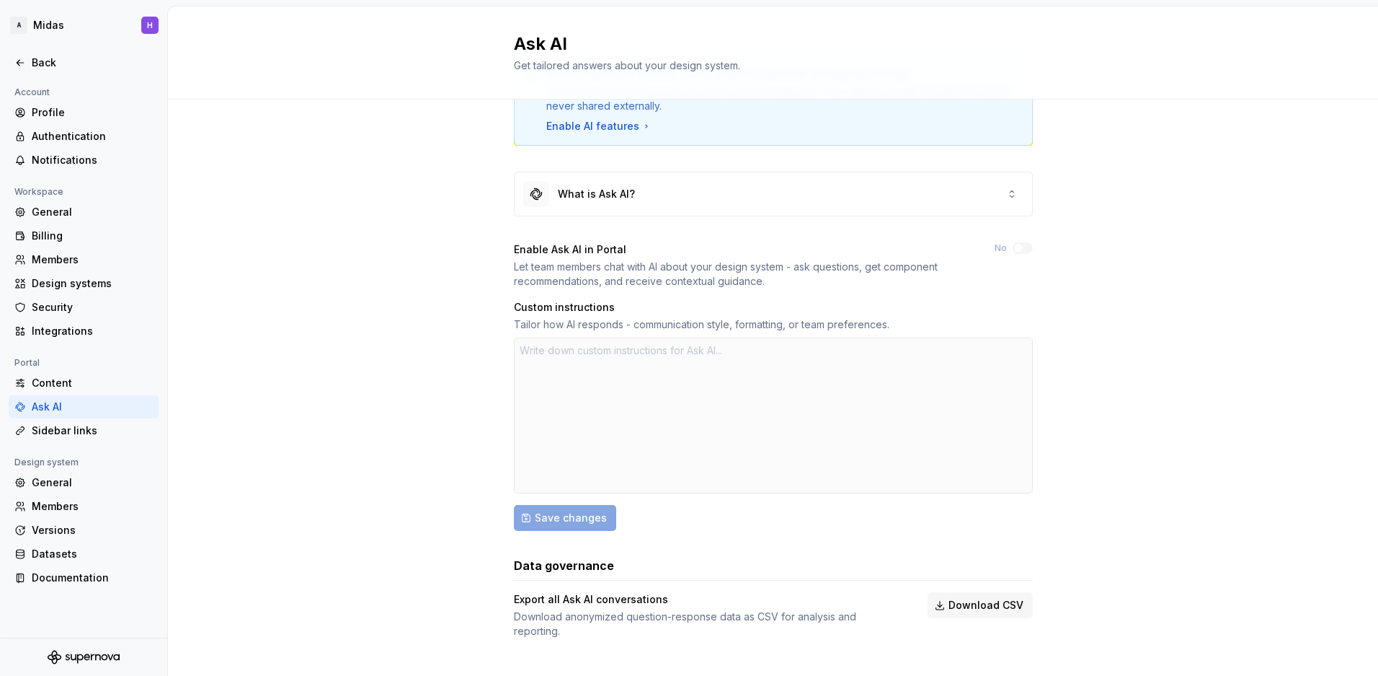
scroll to position [74, 0]
type textarea "*"
click at [75, 388] on div "Content" at bounding box center [92, 383] width 121 height 14
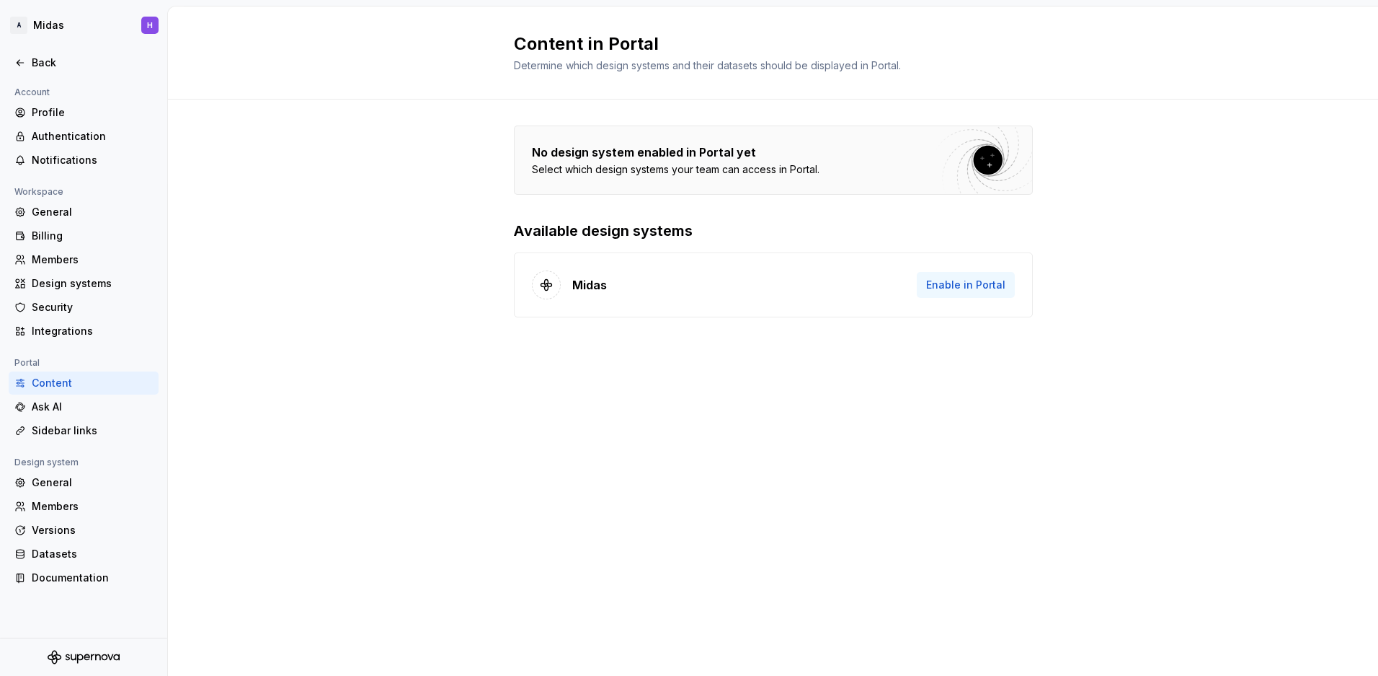
click at [996, 289] on span "Enable in Portal" at bounding box center [965, 285] width 79 height 14
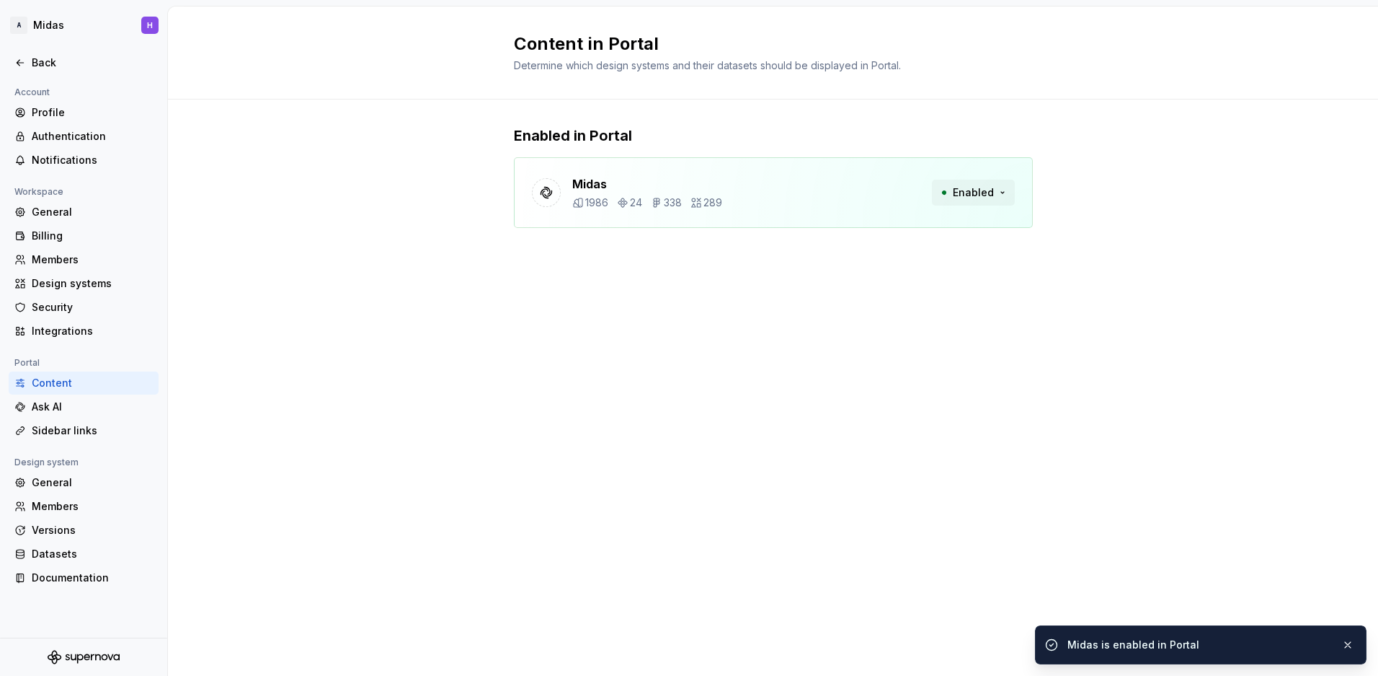
click at [1003, 194] on button "Enabled" at bounding box center [973, 193] width 83 height 26
click at [1118, 221] on div "Enabled in Portal Midas 1986 24 338 289 Enabled" at bounding box center [773, 190] width 1210 height 183
click at [48, 428] on div "Sidebar links" at bounding box center [92, 430] width 121 height 14
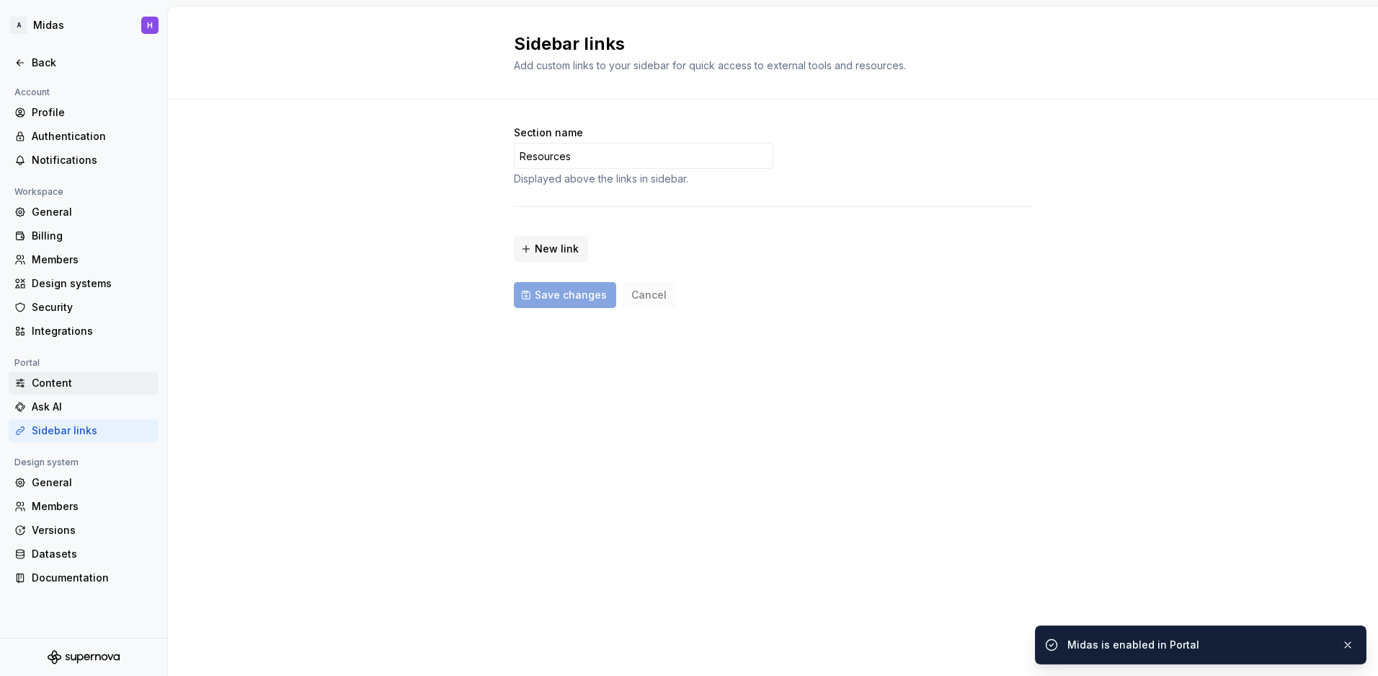
click at [59, 371] on div "Content" at bounding box center [84, 382] width 150 height 23
